Goal: Transaction & Acquisition: Book appointment/travel/reservation

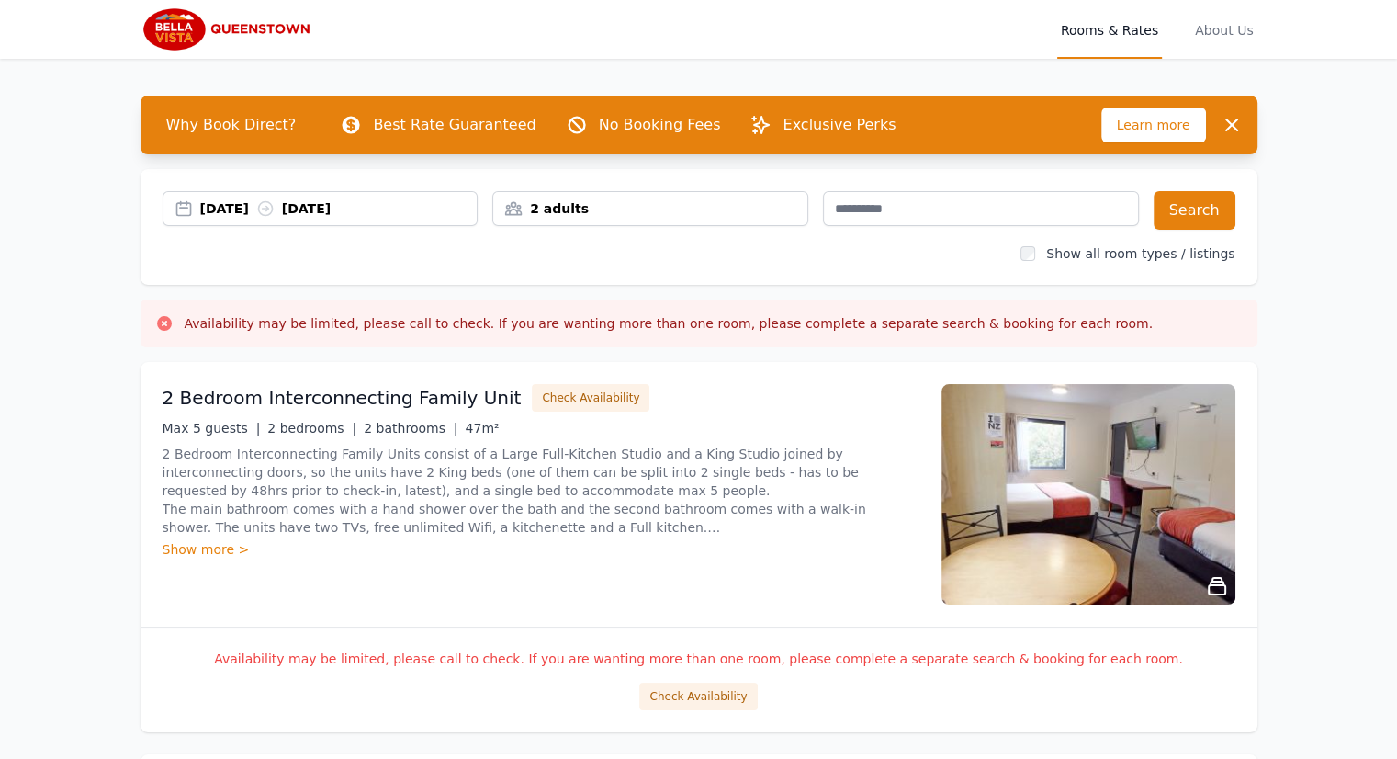
click at [242, 204] on div "[DATE] [DATE]" at bounding box center [338, 208] width 277 height 18
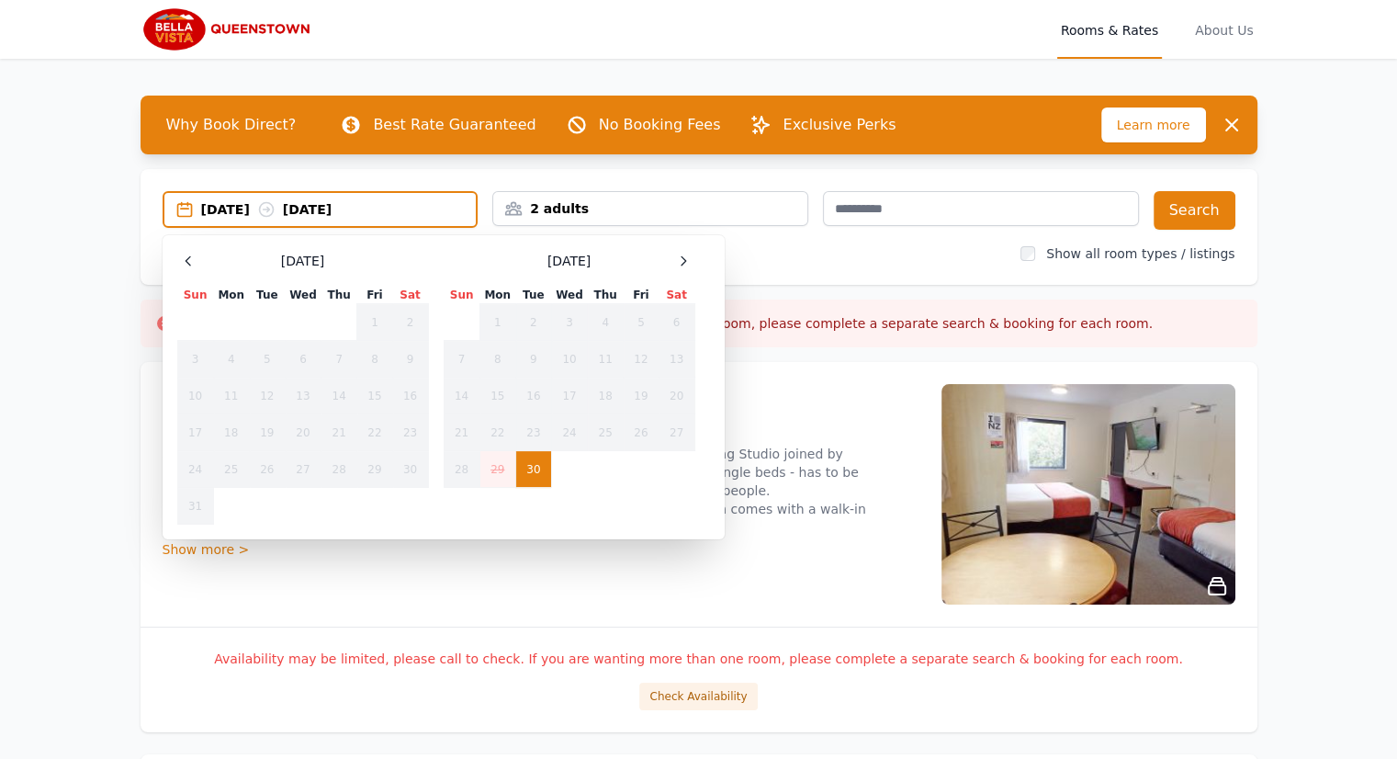
click at [679, 246] on div "Select Dates [DATE] Sun Mon Tue Wed Thu Fri Sat 1 2 3 4 5 6 7 8 9 10 11 12 13 1…" at bounding box center [444, 387] width 562 height 304
click at [685, 254] on icon at bounding box center [683, 261] width 15 height 15
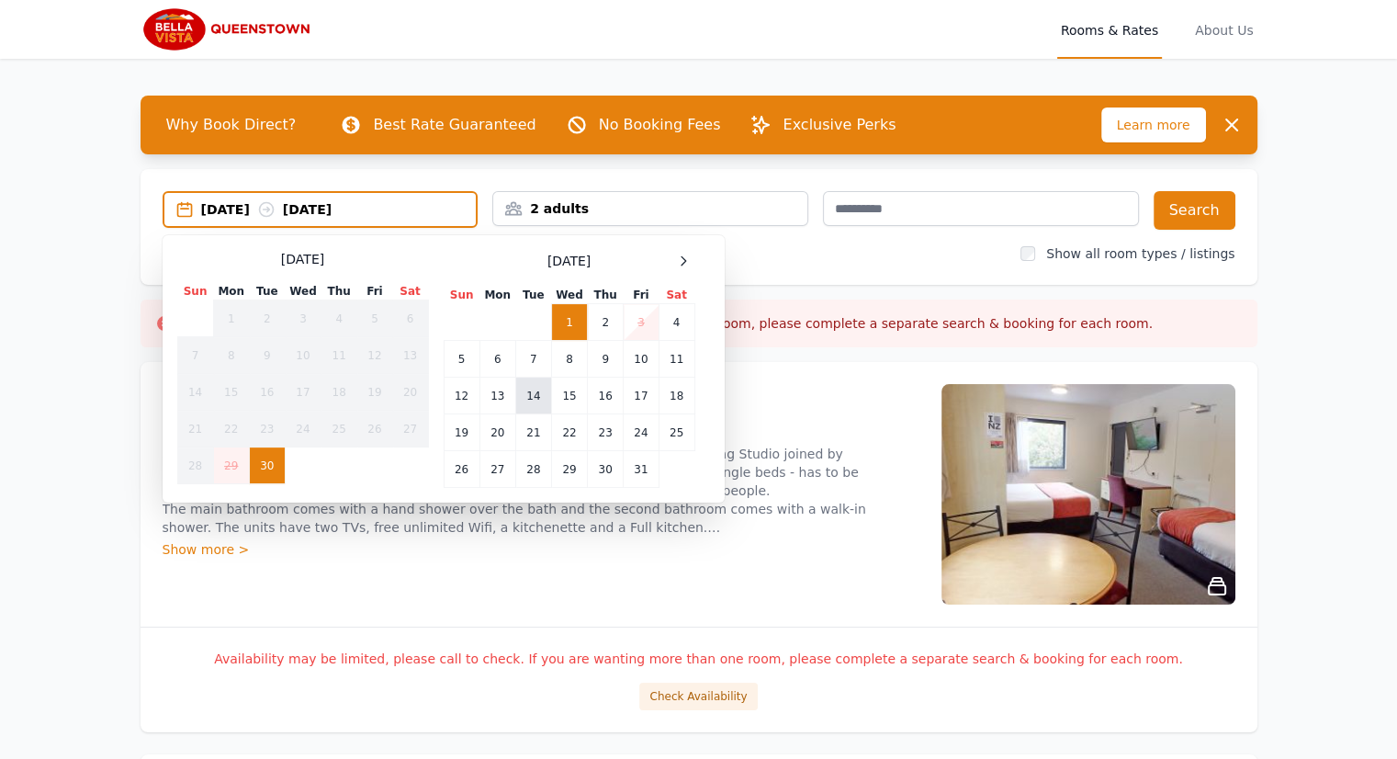
click at [531, 398] on td "14" at bounding box center [533, 396] width 36 height 37
click at [611, 397] on td "16" at bounding box center [606, 396] width 36 height 37
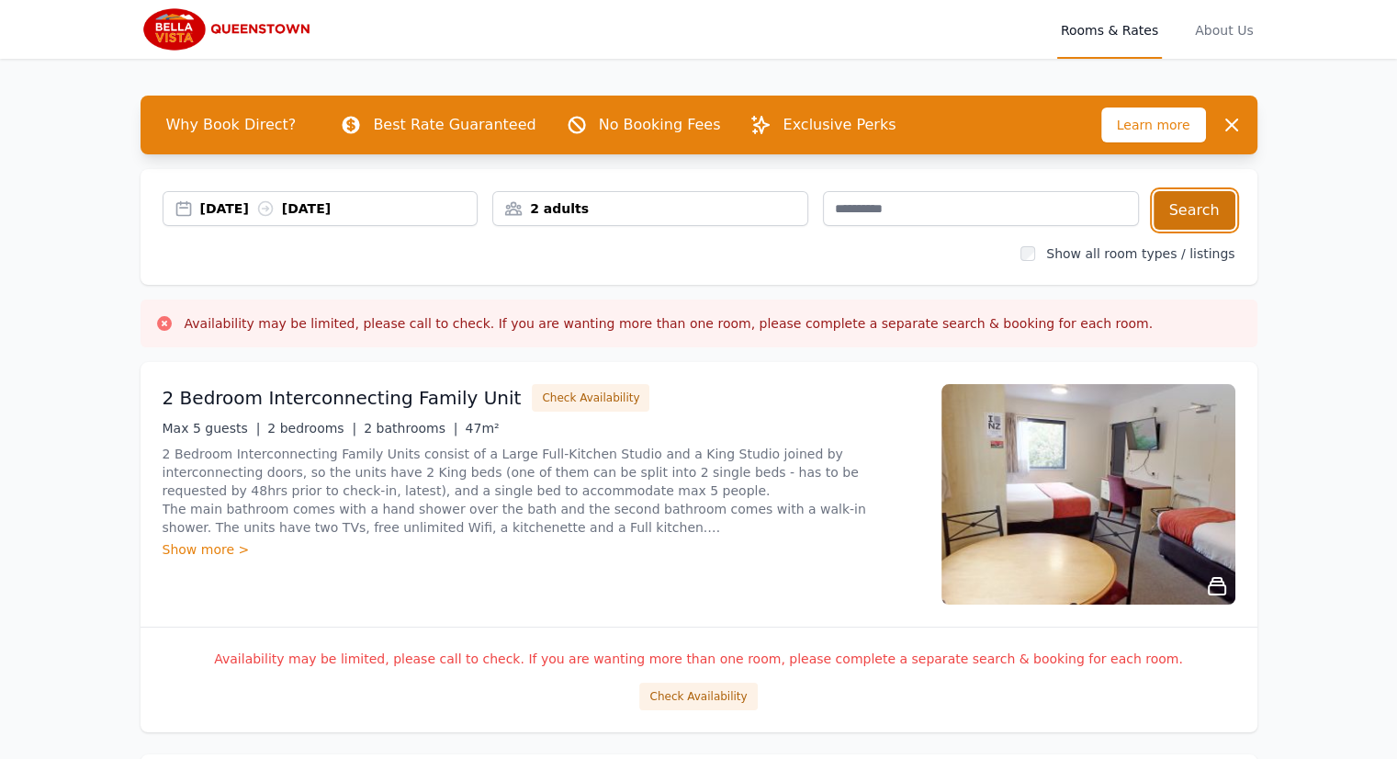
click at [1194, 214] on button "Search" at bounding box center [1195, 210] width 82 height 39
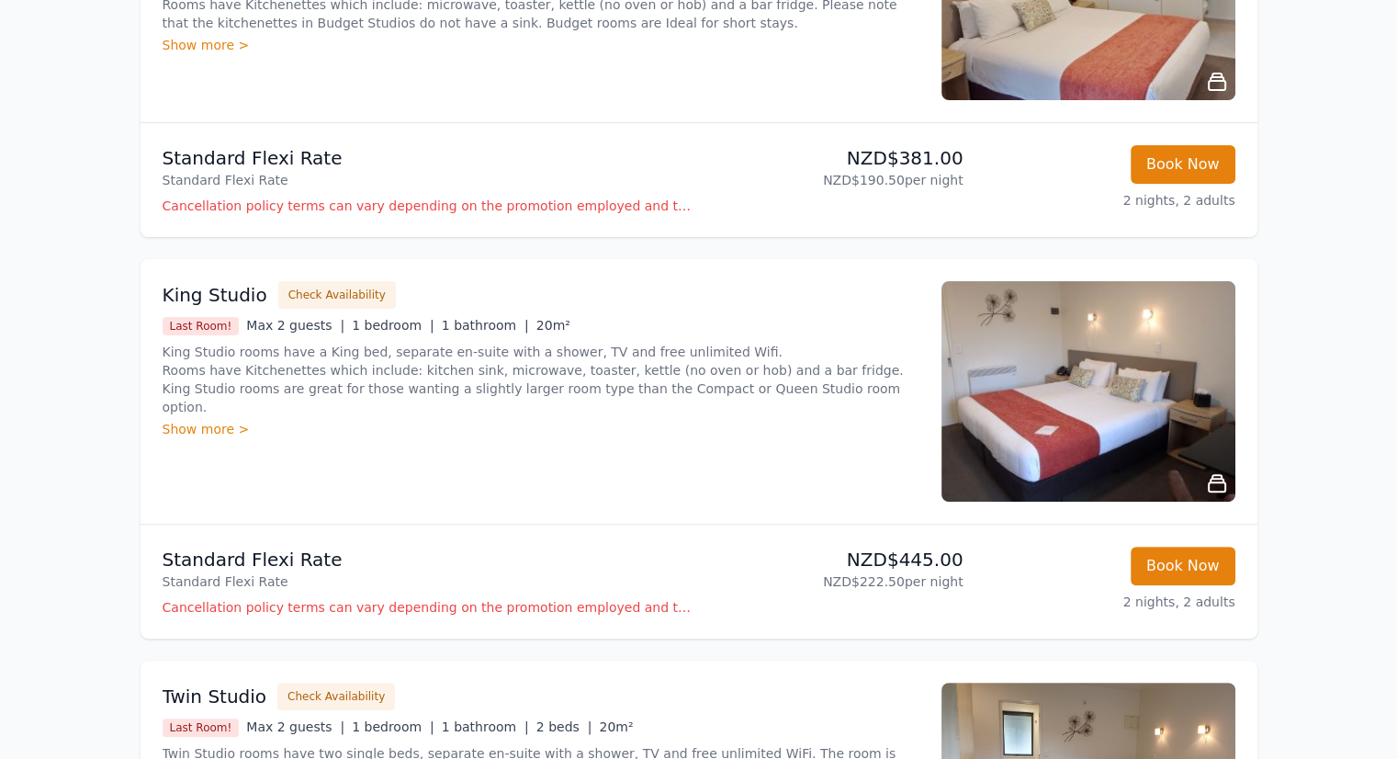
scroll to position [551, 0]
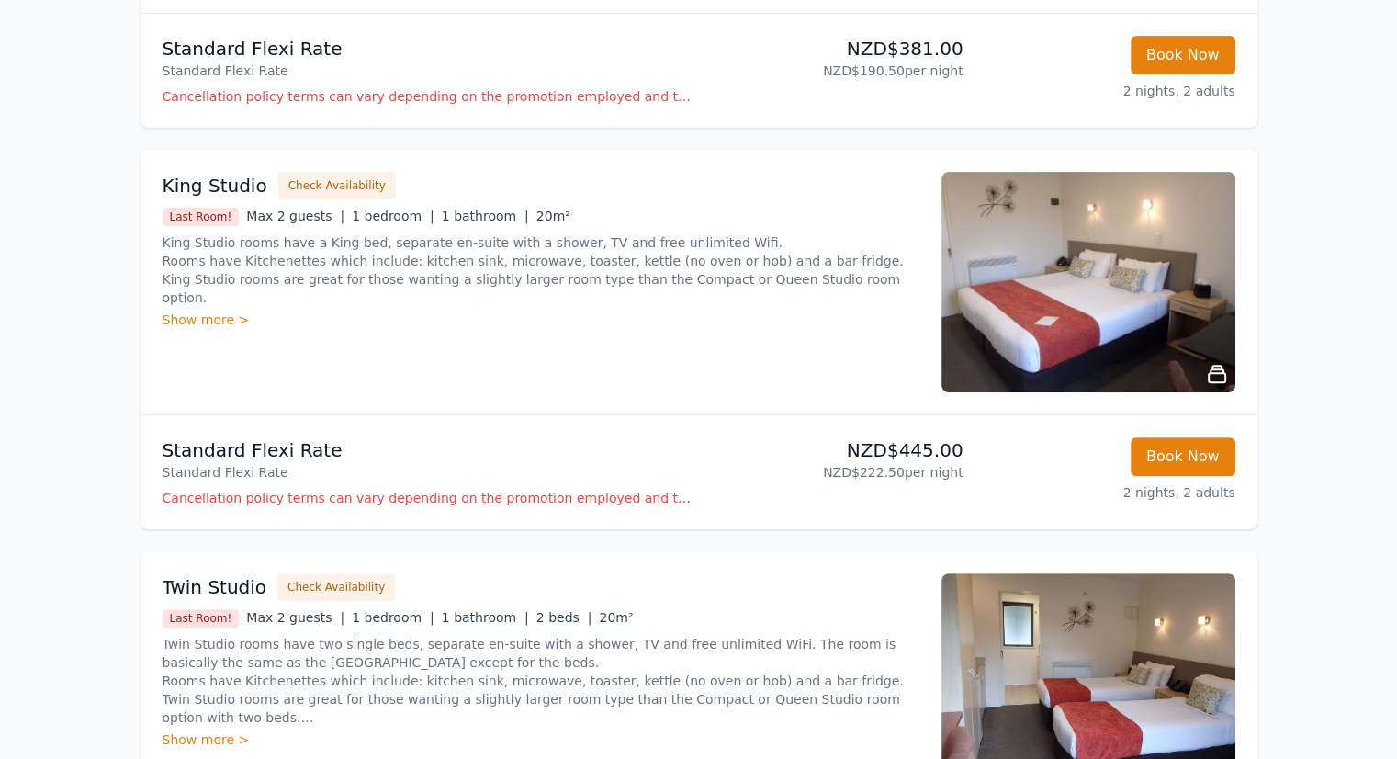
click at [210, 311] on div "Show more >" at bounding box center [541, 320] width 757 height 18
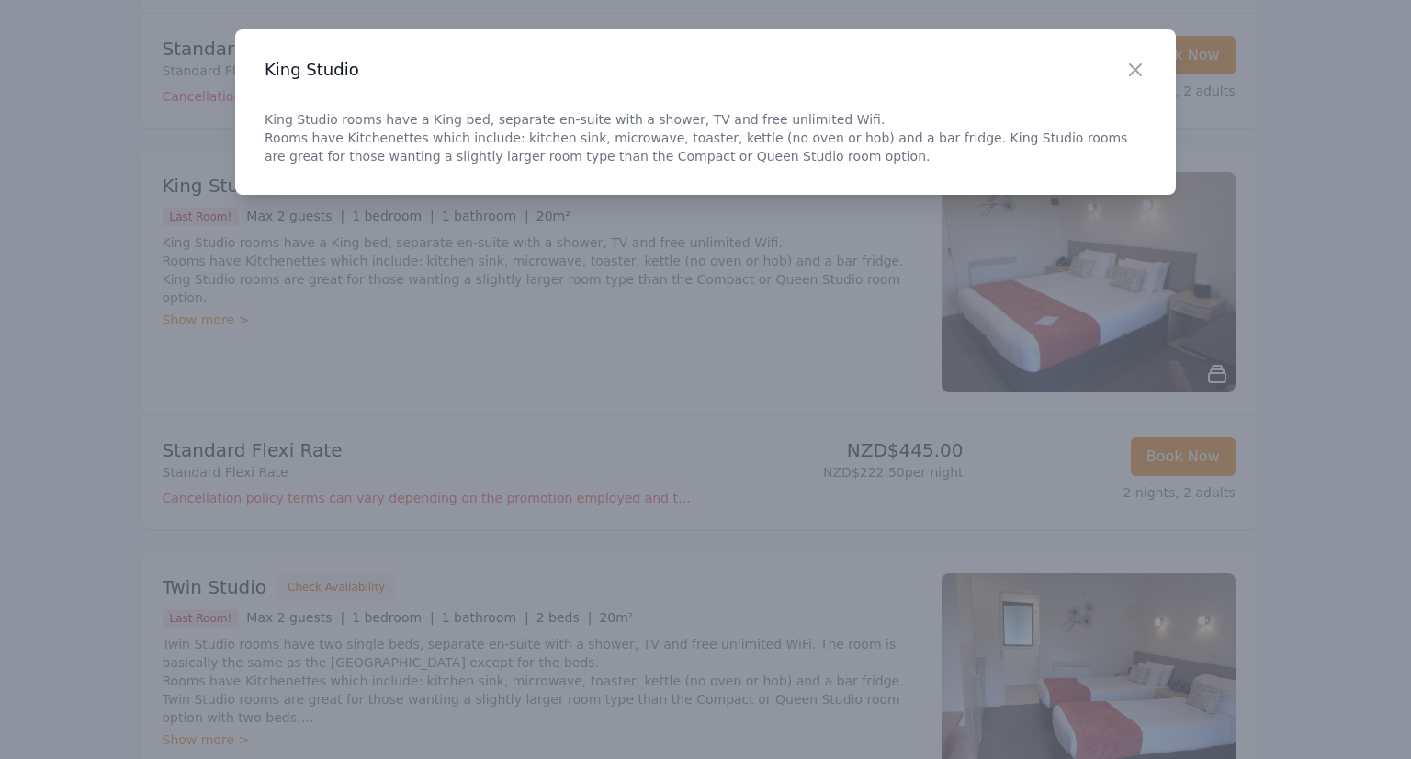
click at [580, 277] on div at bounding box center [705, 379] width 1411 height 759
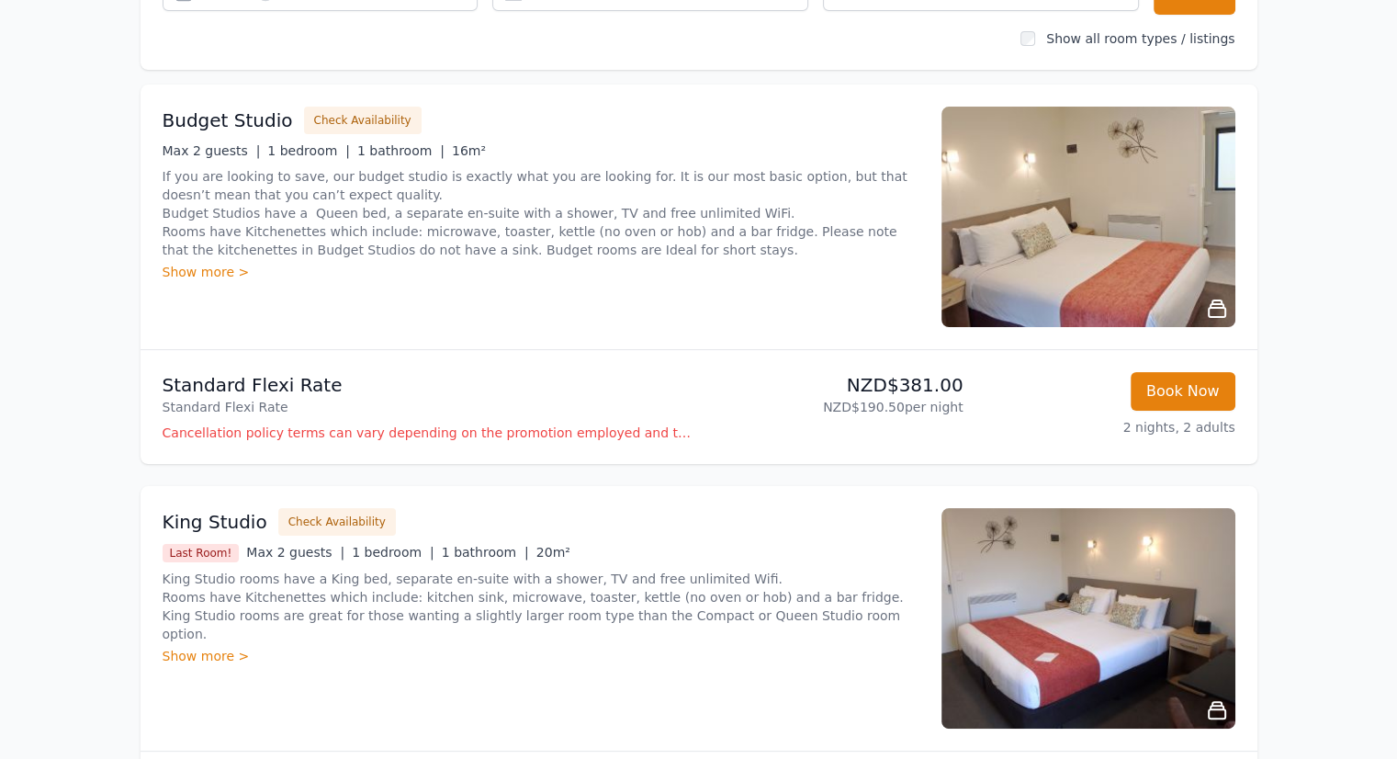
scroll to position [367, 0]
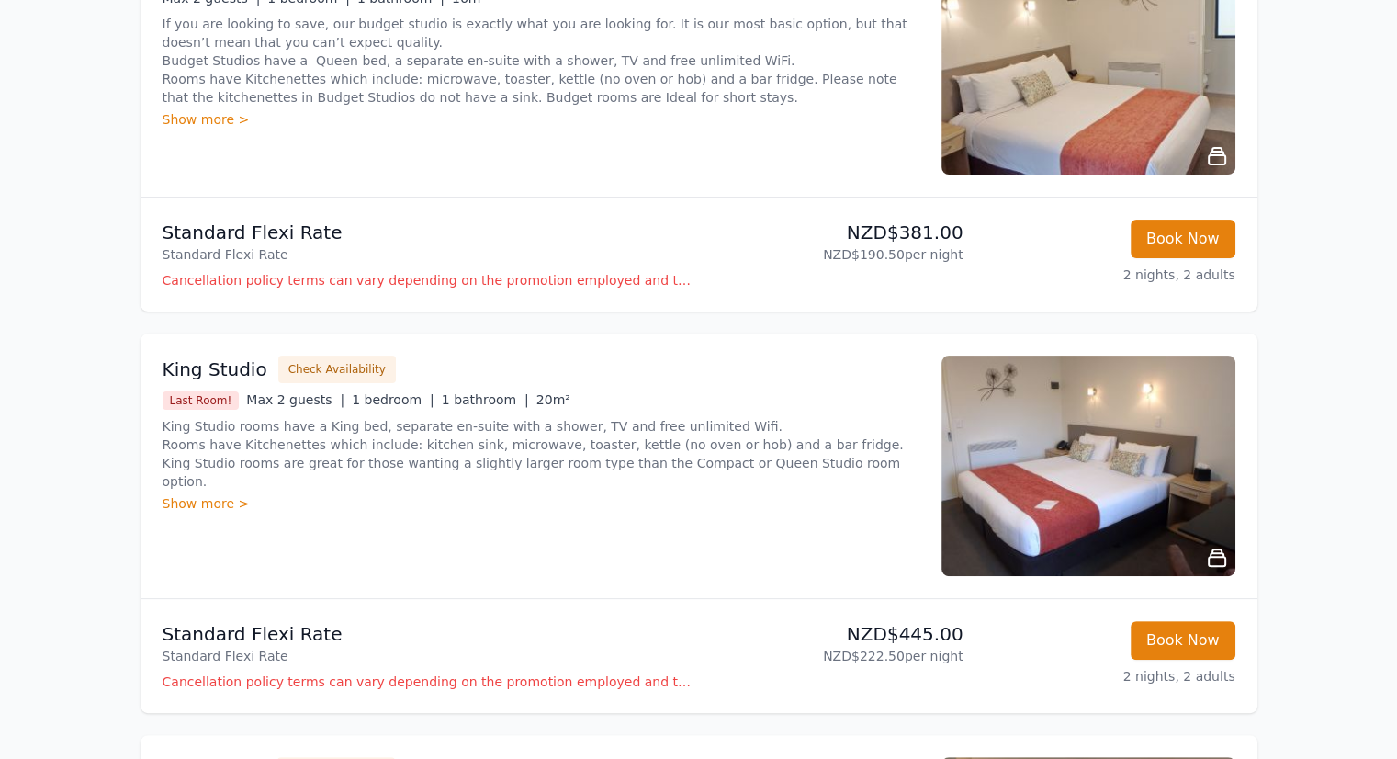
click at [1135, 491] on img at bounding box center [1089, 466] width 294 height 220
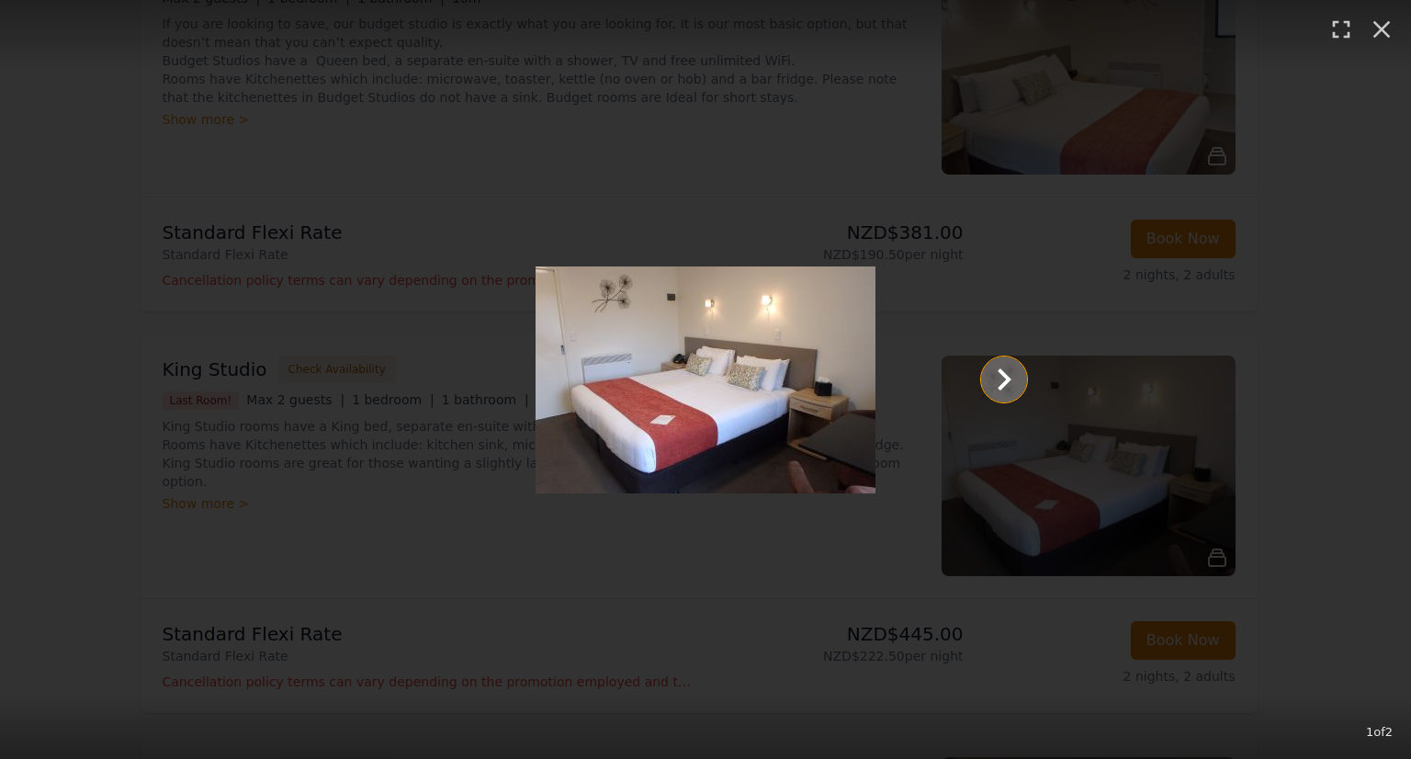
click at [1010, 376] on icon "Show slide 2 of 2" at bounding box center [1004, 379] width 44 height 44
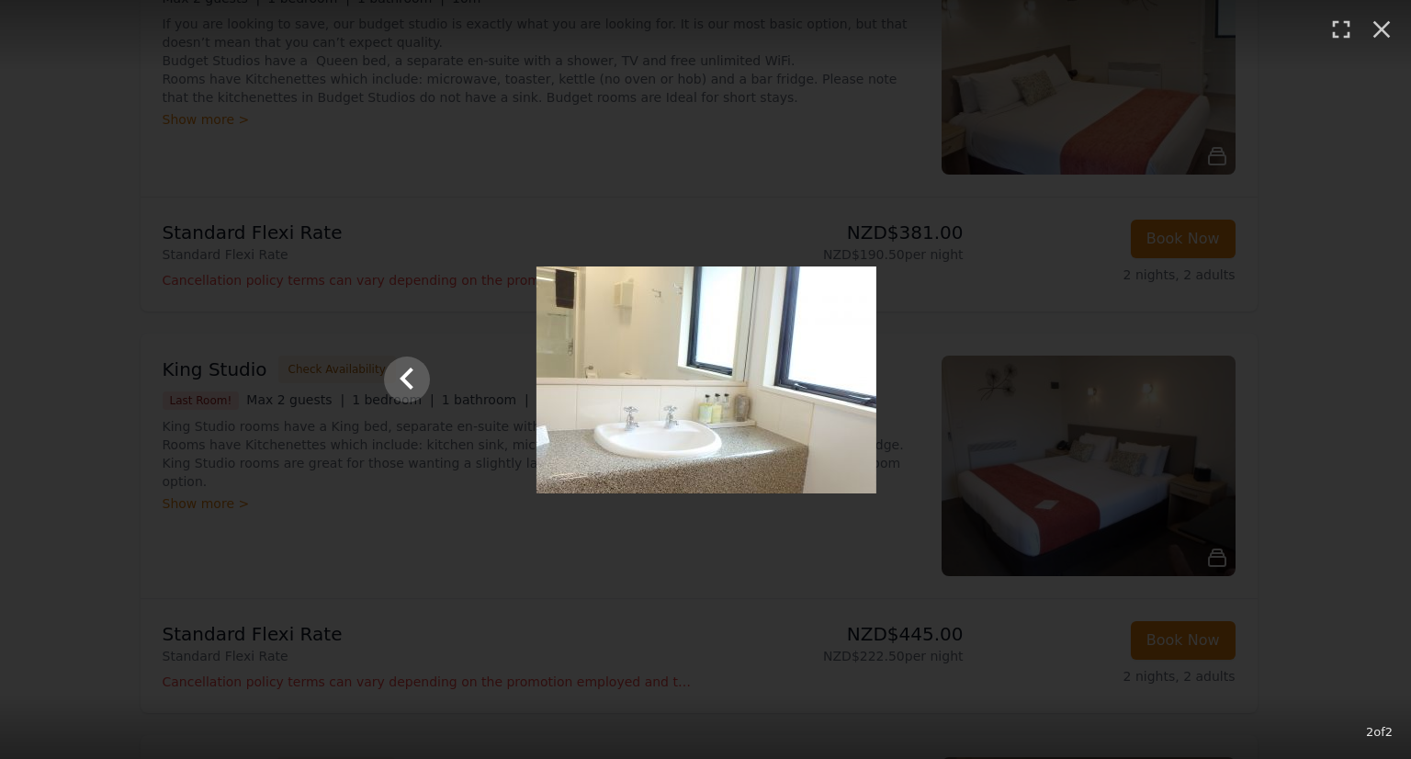
click at [1010, 376] on div at bounding box center [707, 379] width 680 height 227
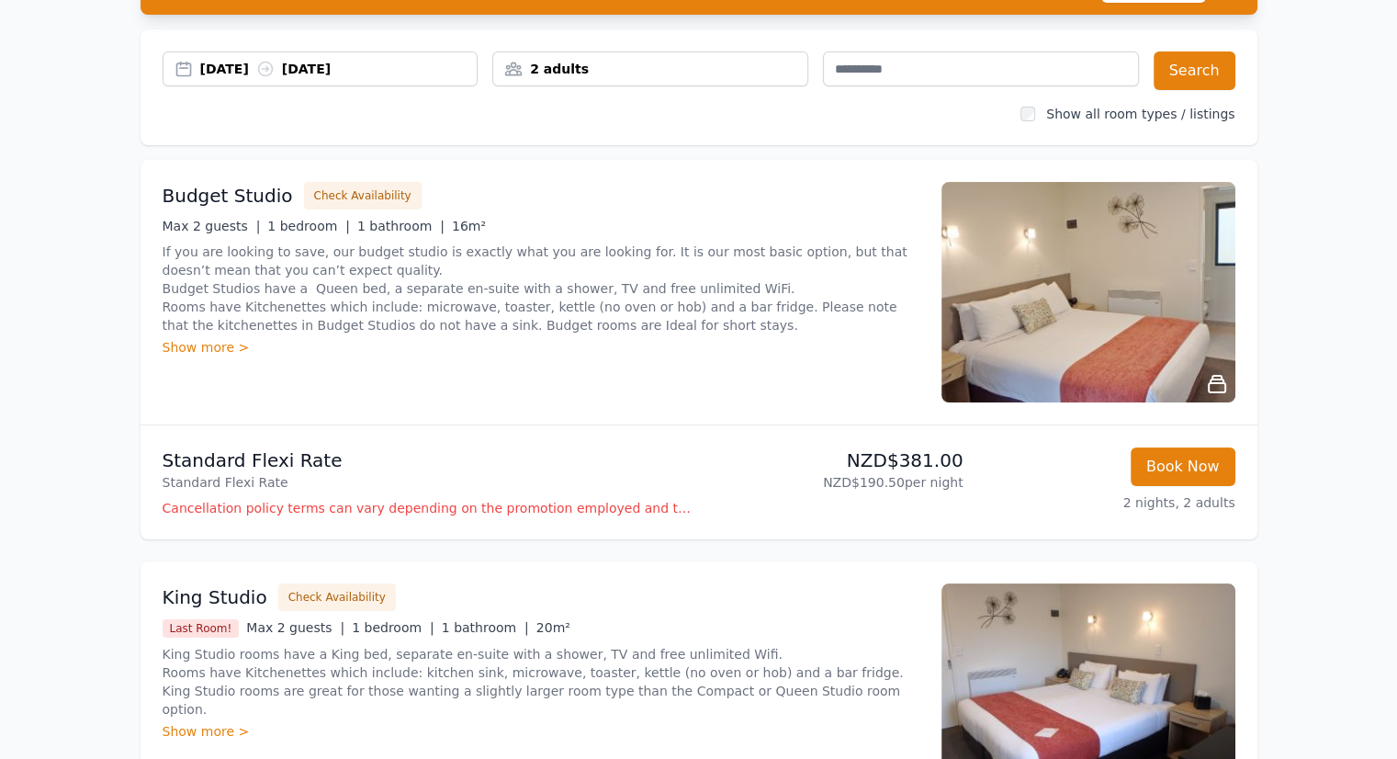
scroll to position [0, 0]
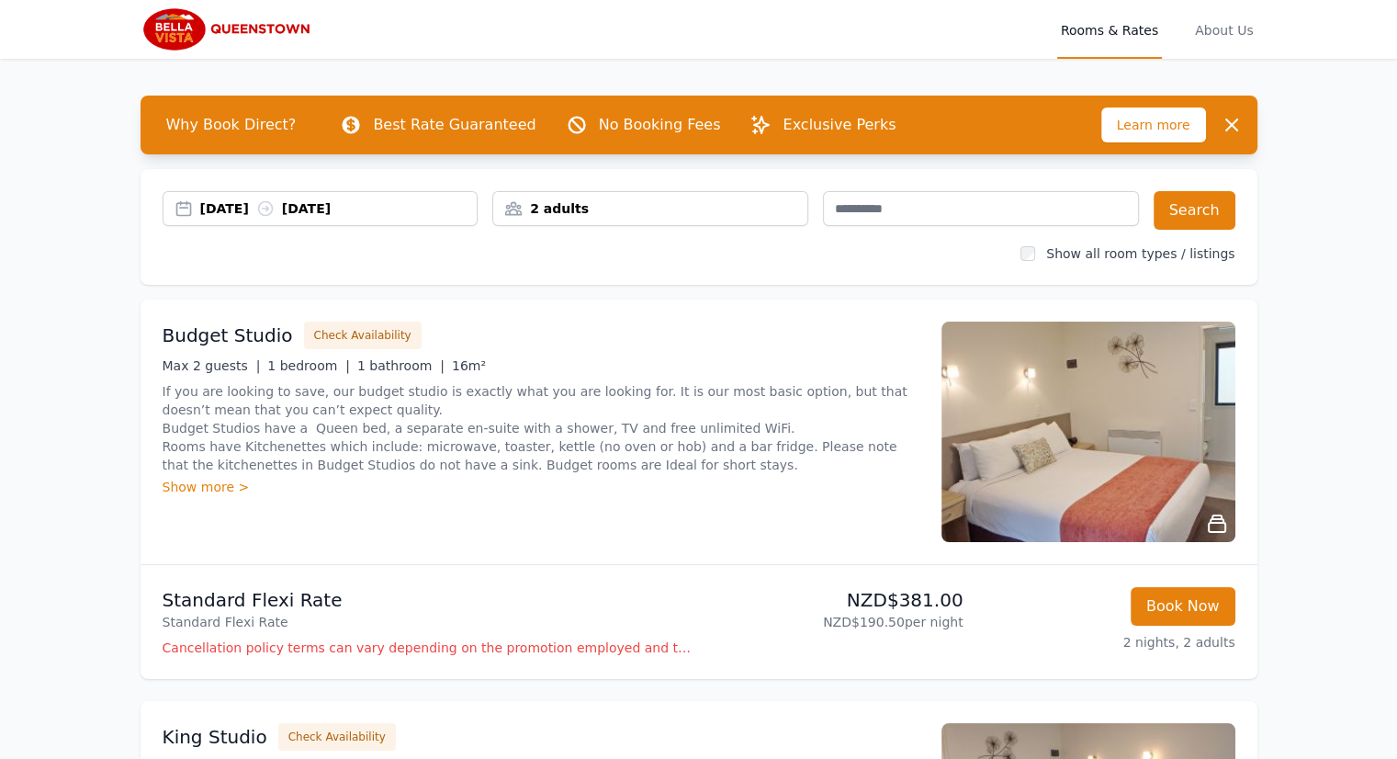
click at [197, 32] on img at bounding box center [229, 29] width 177 height 44
